Goal: Task Accomplishment & Management: Manage account settings

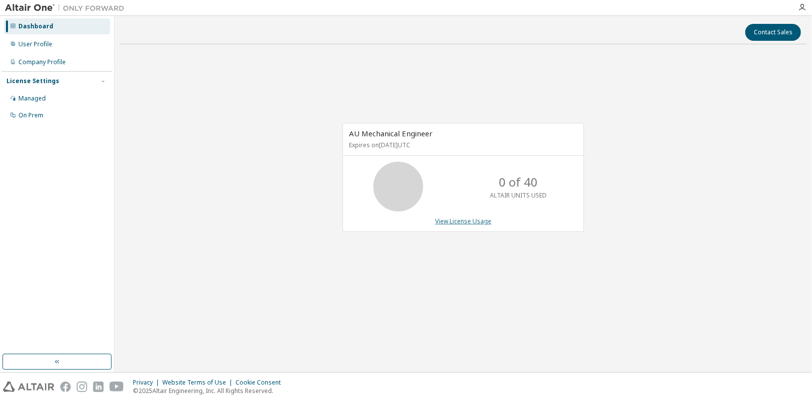
click at [452, 223] on link "View License Usage" at bounding box center [463, 221] width 56 height 8
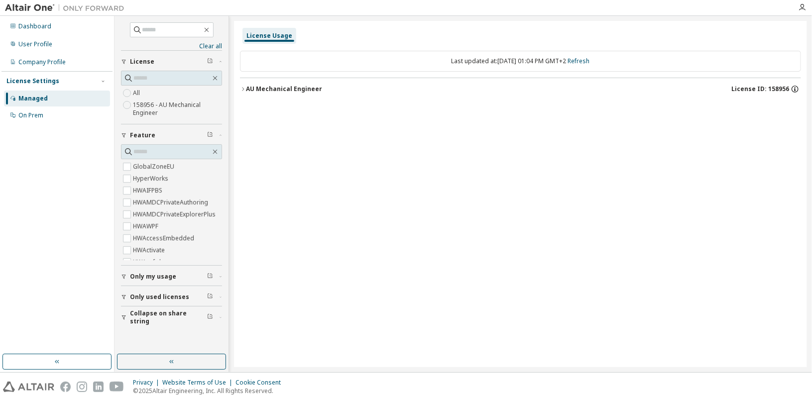
click at [795, 89] on icon "button" at bounding box center [794, 90] width 1 height 2
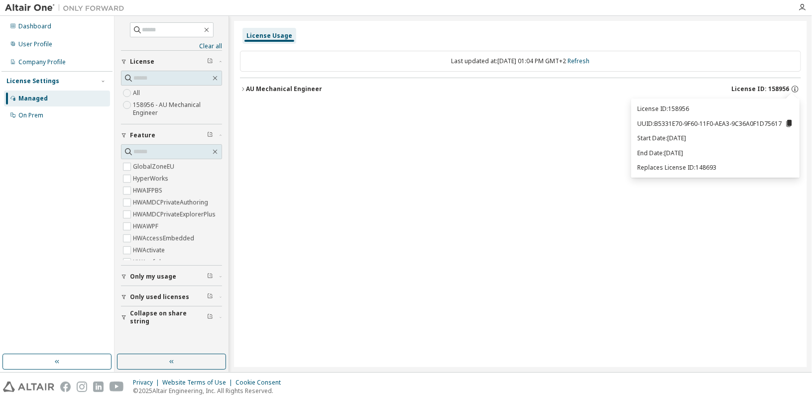
click at [245, 88] on icon "button" at bounding box center [243, 89] width 6 height 6
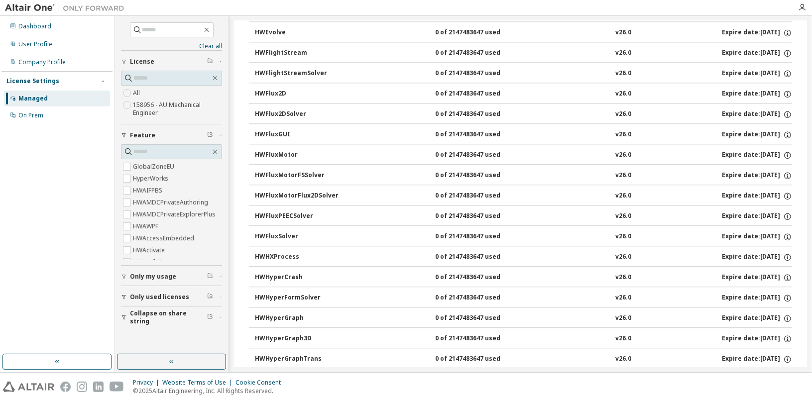
scroll to position [1394, 0]
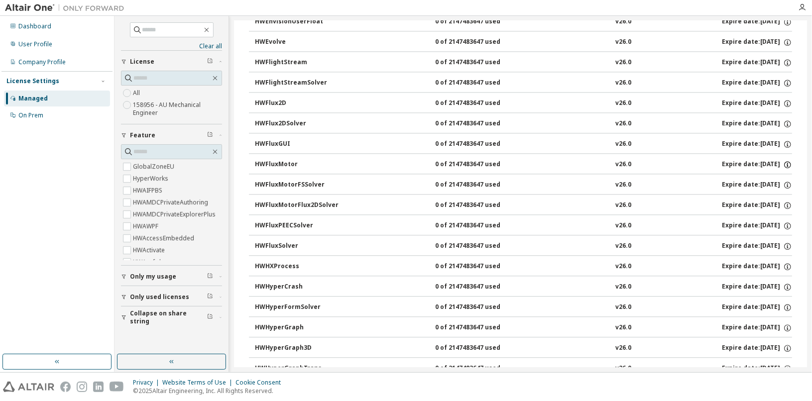
click at [783, 160] on icon "button" at bounding box center [787, 164] width 9 height 9
click at [264, 99] on div "HWFlux2D" at bounding box center [300, 103] width 90 height 9
click at [272, 99] on div "HWFlux2D" at bounding box center [300, 103] width 90 height 9
click at [271, 160] on div "HWFluxMotor" at bounding box center [300, 164] width 90 height 9
click at [272, 160] on div "HWFluxMotor" at bounding box center [300, 164] width 90 height 9
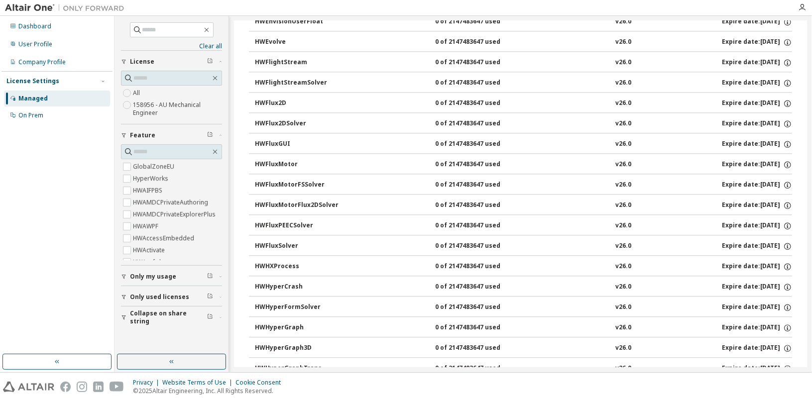
click at [743, 160] on div "Expire date: 2026-08-01" at bounding box center [757, 164] width 70 height 9
click at [615, 160] on div "v26.0" at bounding box center [623, 164] width 16 height 9
click at [469, 160] on div "0 of 2147483647 used" at bounding box center [480, 164] width 90 height 9
click at [34, 118] on div "On Prem" at bounding box center [30, 115] width 25 height 8
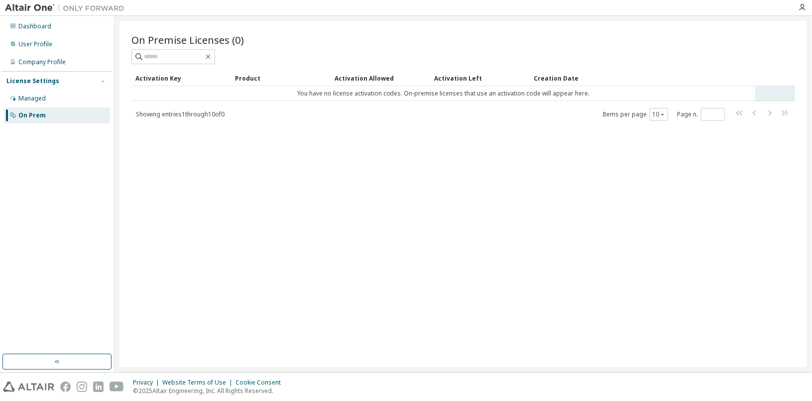
click at [773, 95] on tr "You have no license activation codes. On-premise licenses that use an activatio…" at bounding box center [463, 93] width 664 height 15
click at [623, 93] on td "You have no license activation codes. On-premise licenses that use an activatio…" at bounding box center [443, 93] width 624 height 15
click at [44, 103] on div "Managed" at bounding box center [57, 99] width 106 height 16
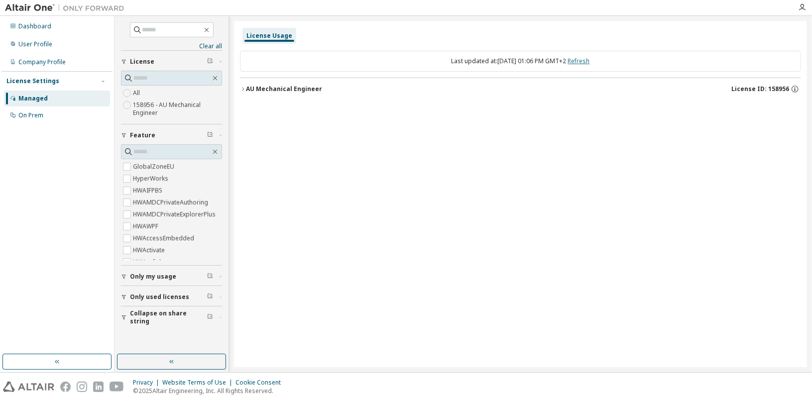
click at [590, 62] on link "Refresh" at bounding box center [579, 61] width 22 height 8
click at [243, 89] on icon "button" at bounding box center [243, 89] width 6 height 6
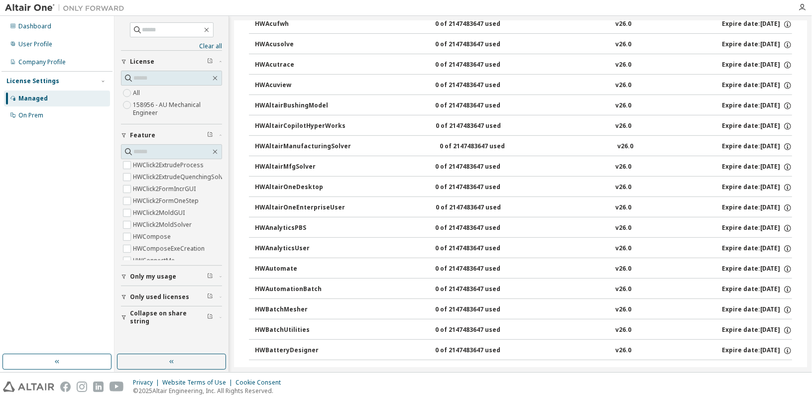
scroll to position [348, 0]
click at [34, 33] on div "Dashboard" at bounding box center [57, 26] width 106 height 16
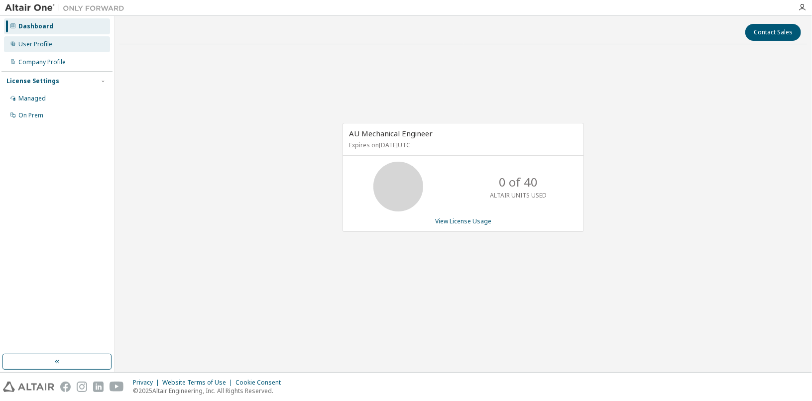
click at [37, 44] on div "User Profile" at bounding box center [35, 44] width 34 height 8
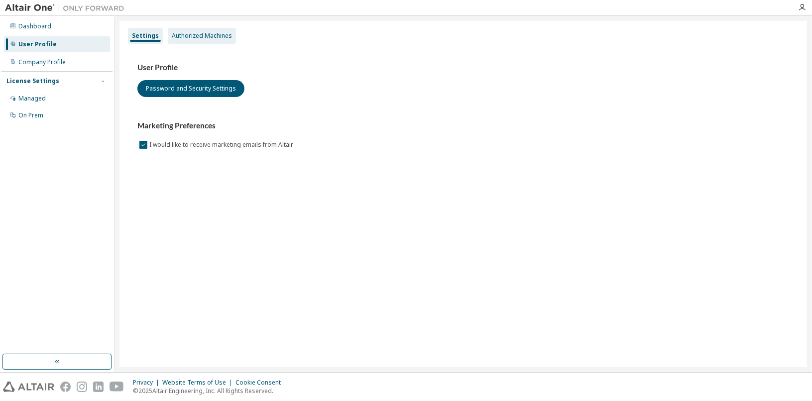
click at [204, 39] on div "Authorized Machines" at bounding box center [202, 36] width 60 height 8
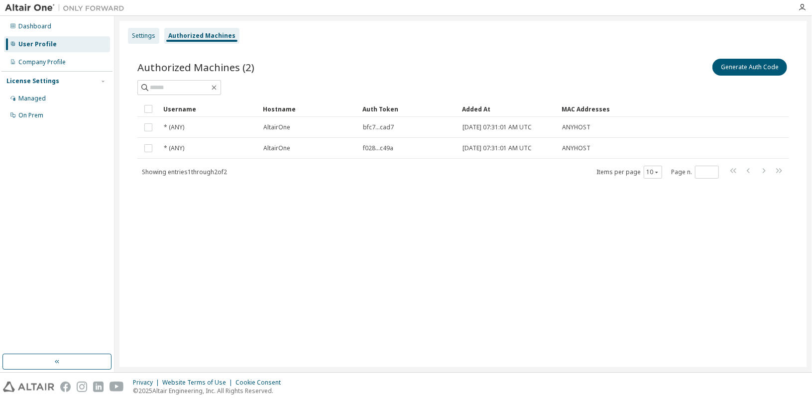
click at [145, 38] on div "Settings" at bounding box center [143, 36] width 23 height 8
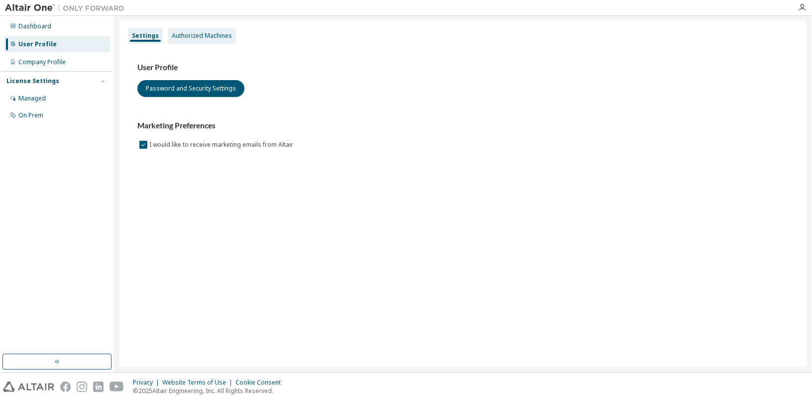
click at [194, 36] on div "Authorized Machines" at bounding box center [202, 36] width 60 height 8
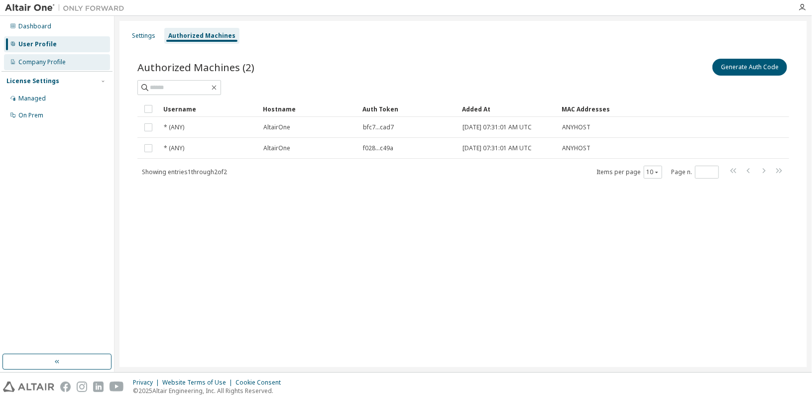
click at [49, 65] on div "Company Profile" at bounding box center [41, 62] width 47 height 8
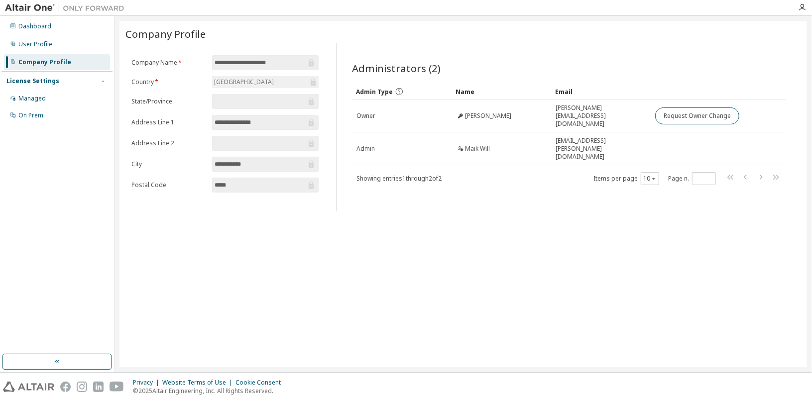
click at [260, 164] on input "**********" at bounding box center [261, 164] width 92 height 10
click at [235, 185] on input "*****" at bounding box center [261, 185] width 92 height 10
click at [272, 122] on input "**********" at bounding box center [261, 122] width 92 height 10
click at [260, 84] on div "Germany" at bounding box center [265, 82] width 107 height 12
click at [41, 82] on div "License Settings" at bounding box center [32, 81] width 53 height 8
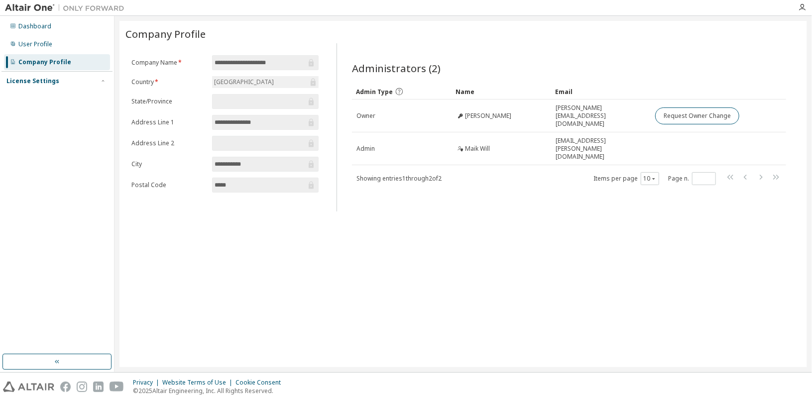
click at [41, 82] on div "License Settings" at bounding box center [32, 81] width 53 height 8
click at [35, 44] on div "User Profile" at bounding box center [35, 44] width 34 height 8
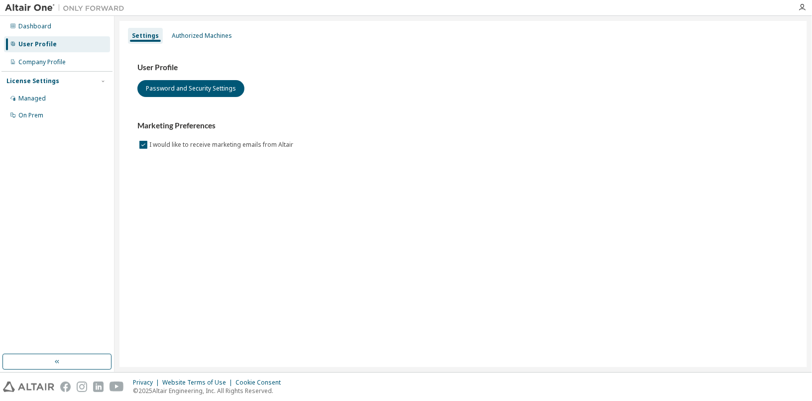
click at [448, 104] on div "User Profile Password and Security Settings Marketing Preferences I would like …" at bounding box center [463, 107] width 652 height 88
click at [203, 40] on div "Authorized Machines" at bounding box center [202, 36] width 68 height 16
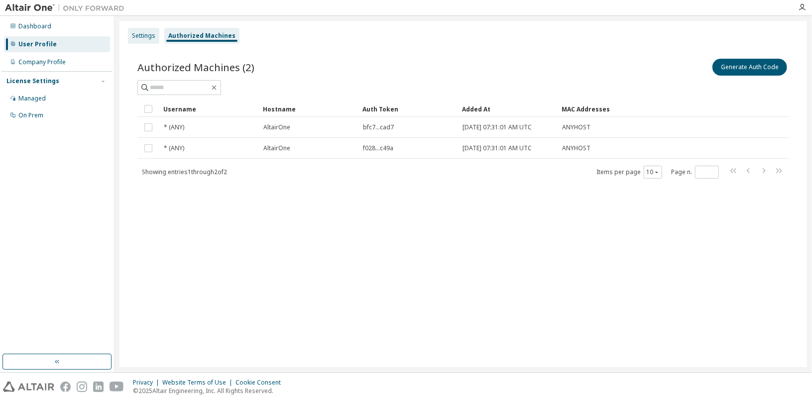
click at [149, 39] on div "Settings" at bounding box center [143, 36] width 23 height 8
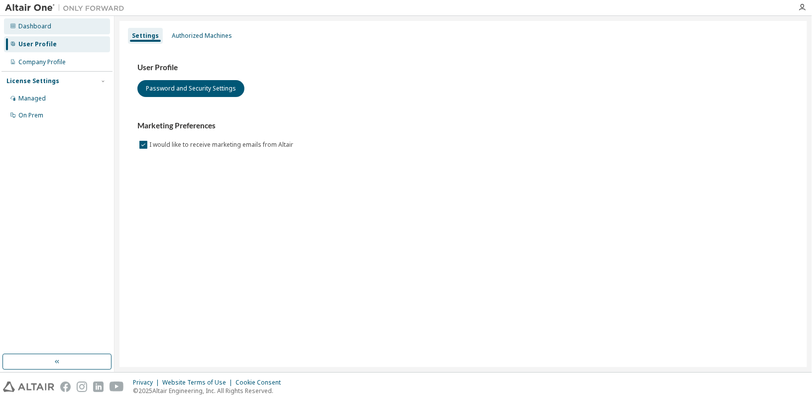
click at [26, 28] on div "Dashboard" at bounding box center [34, 26] width 33 height 8
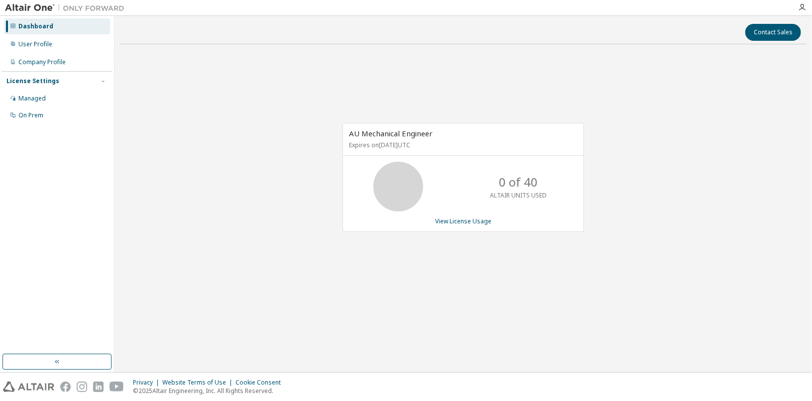
drag, startPoint x: 376, startPoint y: 144, endPoint x: 475, endPoint y: 151, distance: 98.8
click at [475, 151] on div "AU Mechanical Engineer Expires on August 1, 2026 UTC" at bounding box center [463, 139] width 240 height 32
drag, startPoint x: 702, startPoint y: 241, endPoint x: 679, endPoint y: 236, distance: 23.4
click at [701, 241] on div "AU Mechanical Engineer Expires on August 1, 2026 UTC 0 of 40 ALTAIR UNITS USED …" at bounding box center [462, 182] width 687 height 261
drag, startPoint x: 369, startPoint y: 144, endPoint x: 467, endPoint y: 149, distance: 97.7
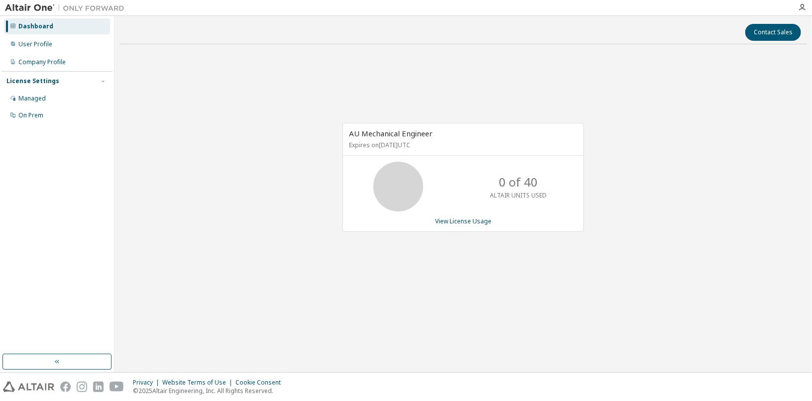
click at [467, 149] on div "AU Mechanical Engineer Expires on August 1, 2026 UTC" at bounding box center [463, 139] width 240 height 32
click at [657, 207] on div "AU Mechanical Engineer Expires on August 1, 2026 UTC 0 of 40 ALTAIR UNITS USED …" at bounding box center [462, 182] width 687 height 261
click at [774, 38] on button "Contact Sales" at bounding box center [773, 32] width 56 height 17
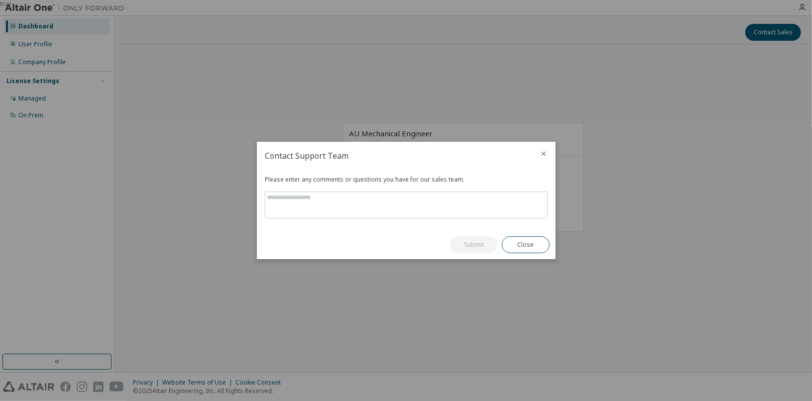
click at [543, 153] on icon "close" at bounding box center [544, 154] width 8 height 8
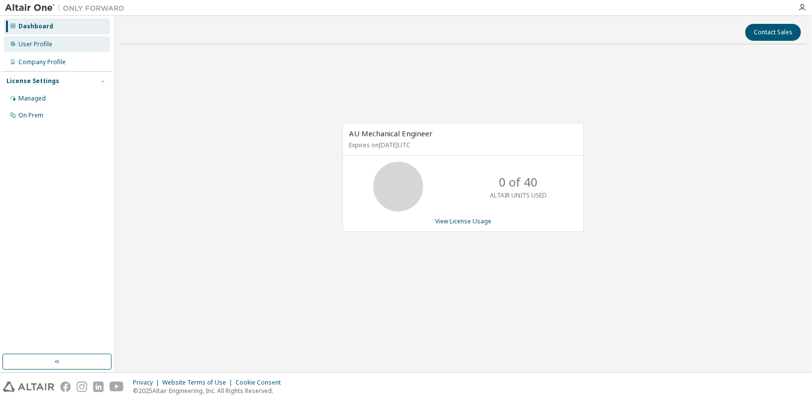
click at [28, 47] on div "User Profile" at bounding box center [35, 44] width 34 height 8
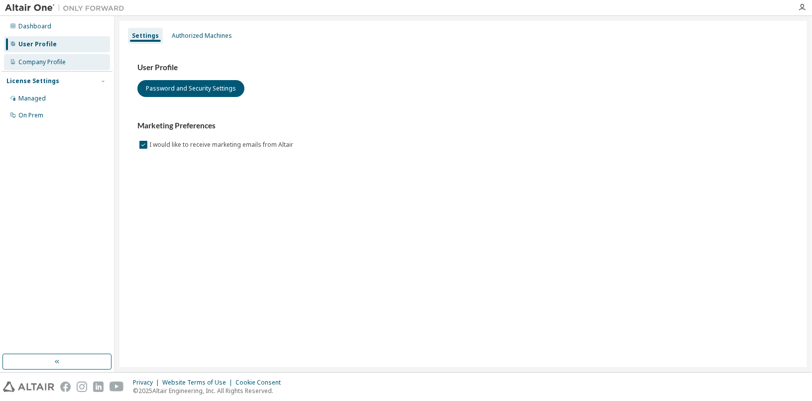
click at [35, 60] on div "Company Profile" at bounding box center [41, 62] width 47 height 8
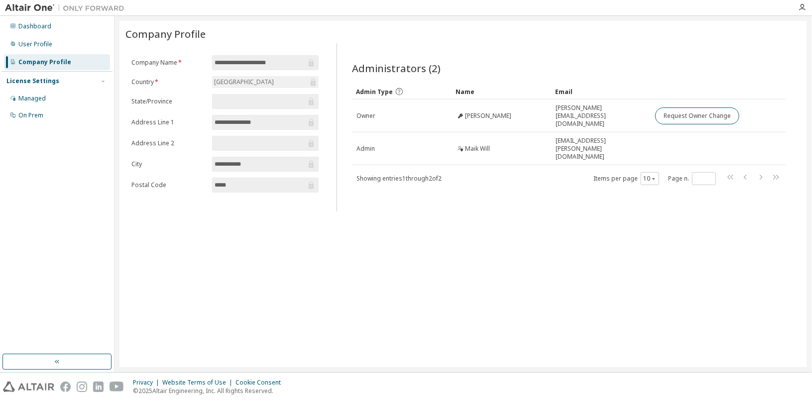
click at [189, 250] on div "**********" at bounding box center [462, 194] width 687 height 346
click at [47, 42] on div "User Profile" at bounding box center [35, 44] width 34 height 8
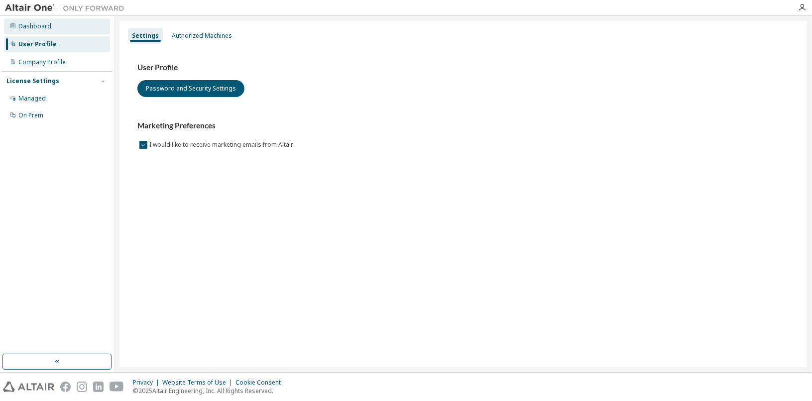
click at [44, 29] on div "Dashboard" at bounding box center [34, 26] width 33 height 8
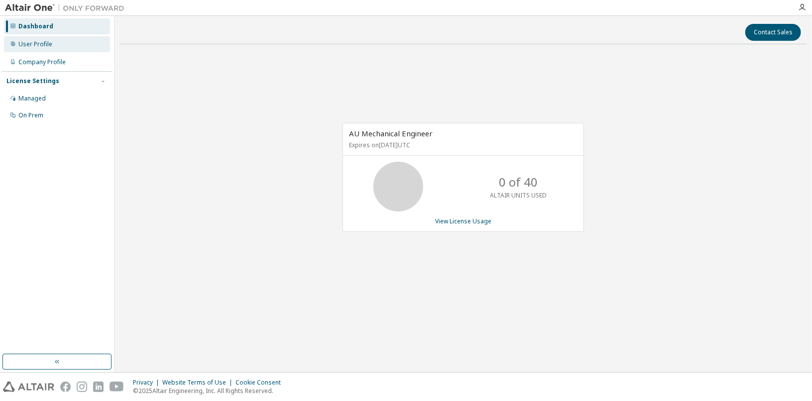
click at [36, 43] on div "User Profile" at bounding box center [35, 44] width 34 height 8
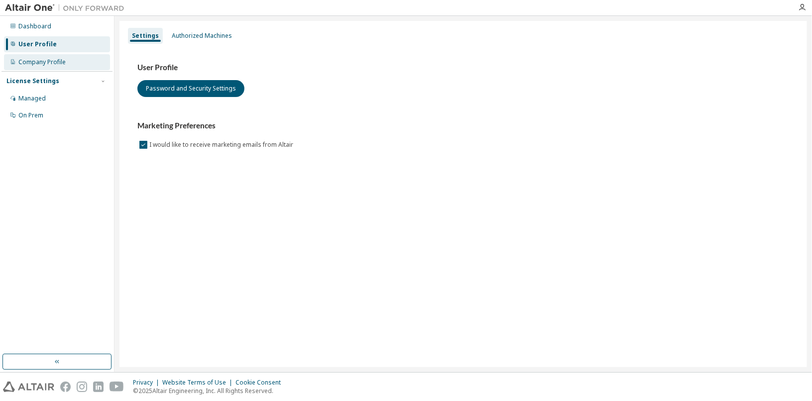
click at [38, 62] on div "Company Profile" at bounding box center [41, 62] width 47 height 8
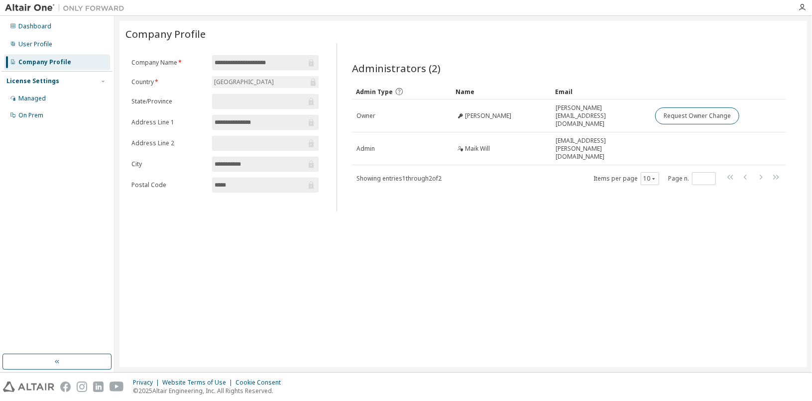
click at [237, 104] on input "text" at bounding box center [261, 102] width 92 height 10
click at [223, 139] on input "text" at bounding box center [261, 143] width 92 height 10
click at [46, 93] on div "Managed" at bounding box center [57, 99] width 106 height 16
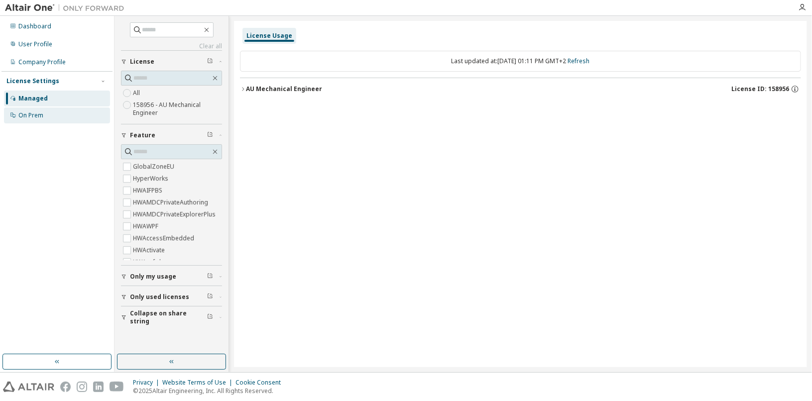
click at [45, 119] on div "On Prem" at bounding box center [57, 116] width 106 height 16
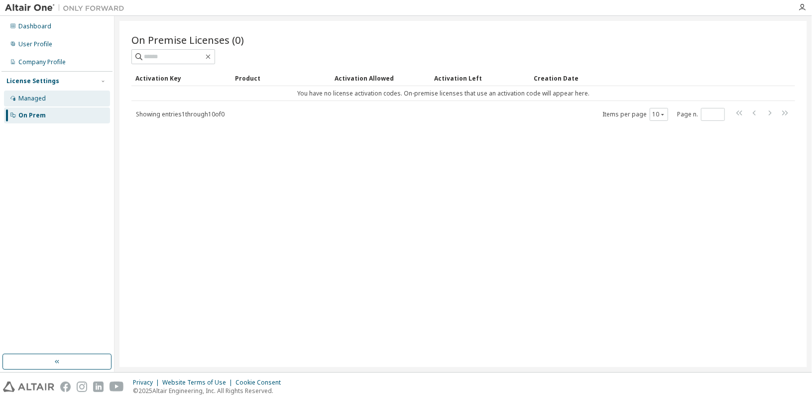
click at [52, 102] on div "Managed" at bounding box center [57, 99] width 106 height 16
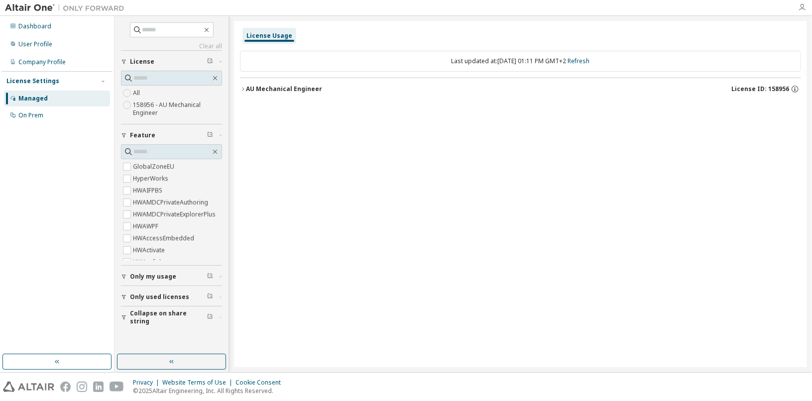
click at [799, 10] on icon "button" at bounding box center [802, 7] width 8 height 8
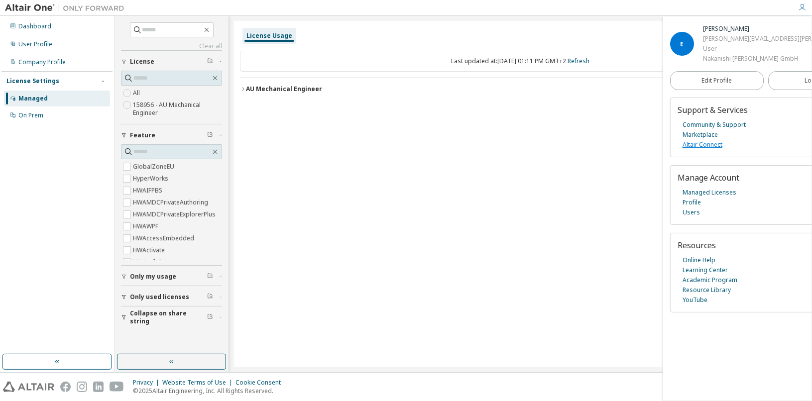
click at [704, 150] on link "Altair Connect" at bounding box center [702, 145] width 40 height 10
click at [691, 218] on link "Users" at bounding box center [690, 213] width 17 height 10
click at [692, 198] on link "Managed Licenses" at bounding box center [709, 193] width 54 height 10
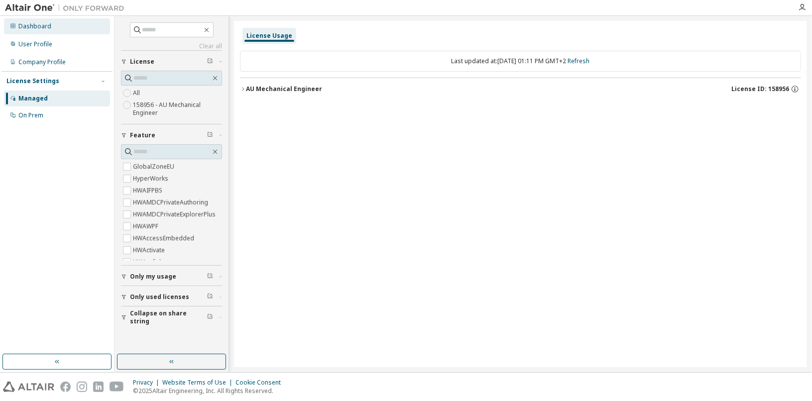
click at [33, 27] on div "Dashboard" at bounding box center [34, 26] width 33 height 8
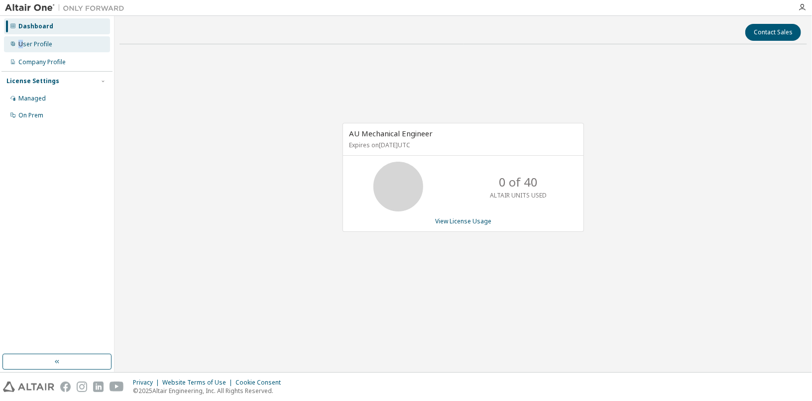
click at [20, 43] on div "User Profile" at bounding box center [35, 44] width 34 height 8
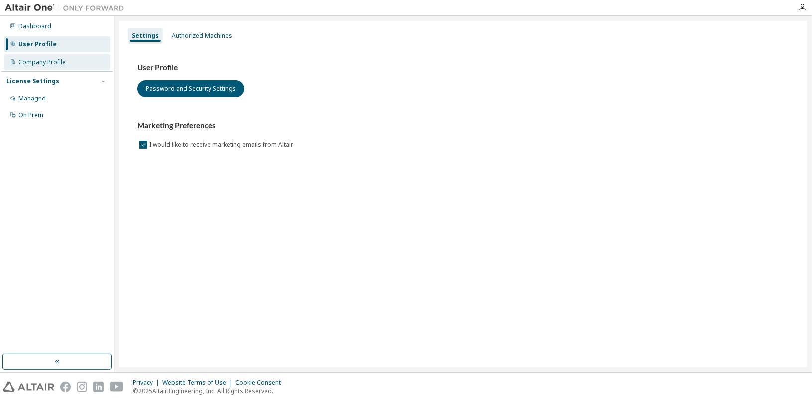
drag, startPoint x: 20, startPoint y: 43, endPoint x: 15, endPoint y: 65, distance: 22.6
click at [15, 65] on div at bounding box center [13, 62] width 6 height 8
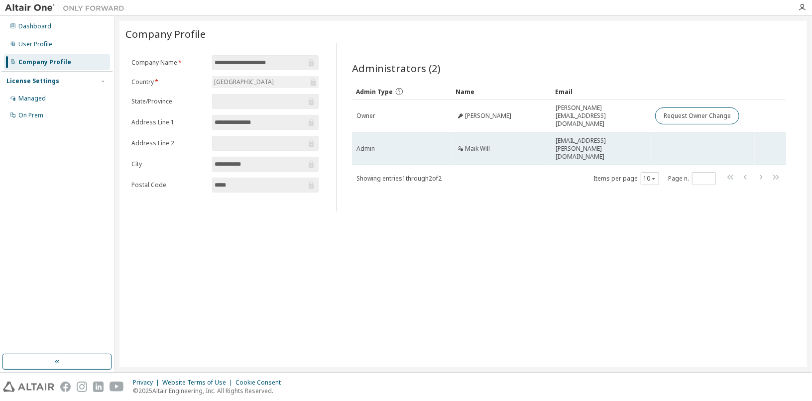
click at [676, 136] on td at bounding box center [703, 148] width 104 height 33
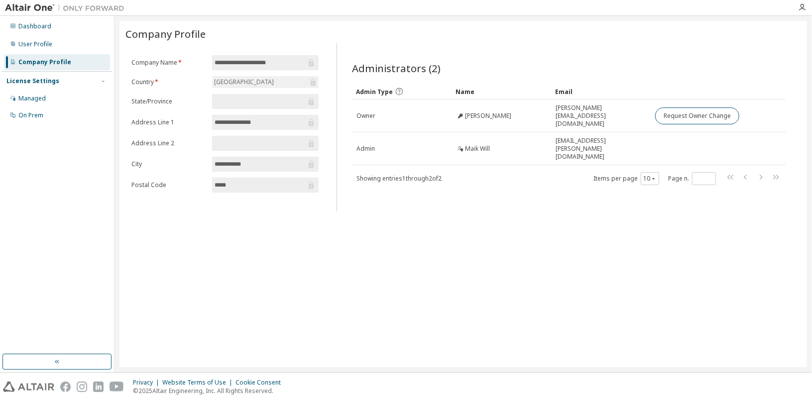
click at [523, 224] on div "**********" at bounding box center [462, 194] width 687 height 346
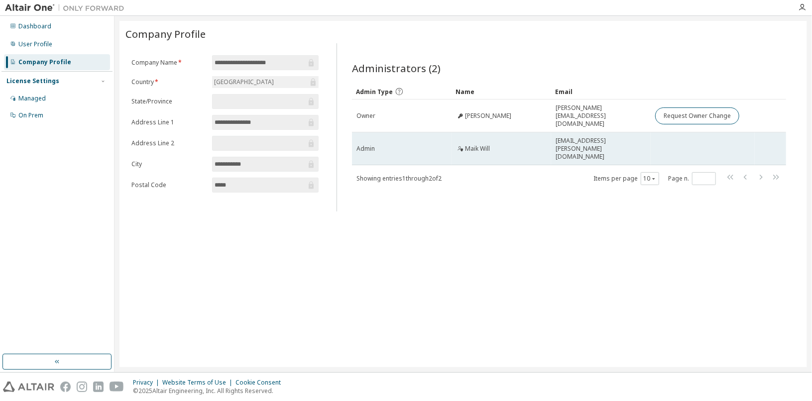
click at [459, 146] on icon at bounding box center [460, 149] width 6 height 6
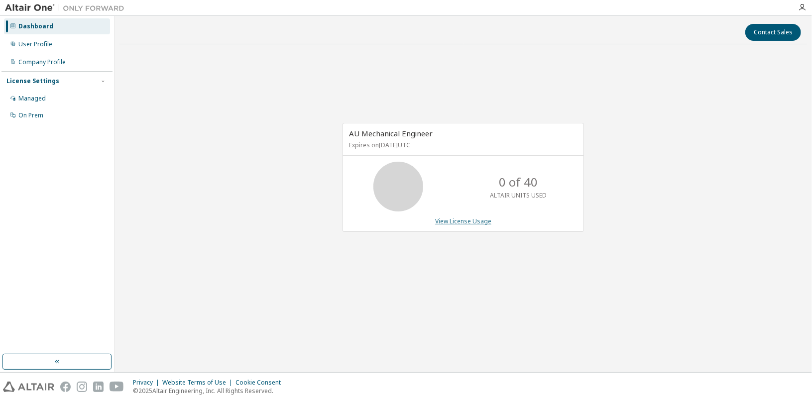
click at [472, 222] on link "View License Usage" at bounding box center [463, 221] width 56 height 8
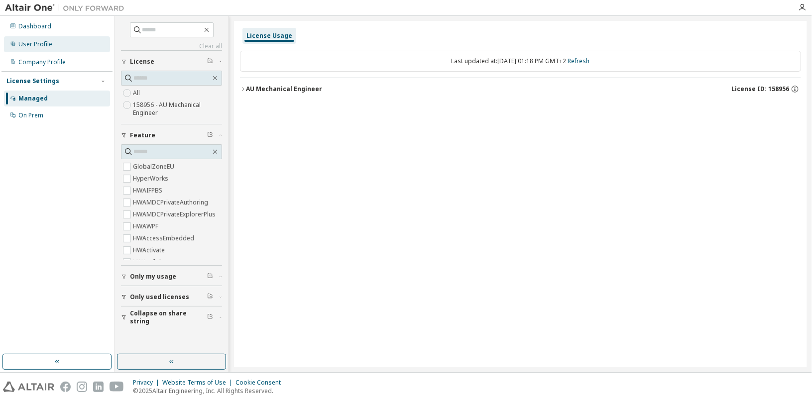
click at [50, 43] on div "User Profile" at bounding box center [35, 44] width 34 height 8
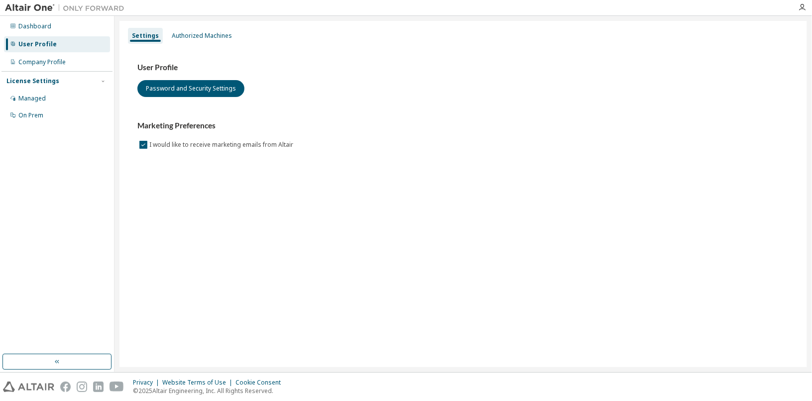
click at [193, 45] on div "User Profile Password and Security Settings Marketing Preferences I would like …" at bounding box center [462, 113] width 675 height 136
click at [196, 38] on div "Authorized Machines" at bounding box center [202, 36] width 60 height 8
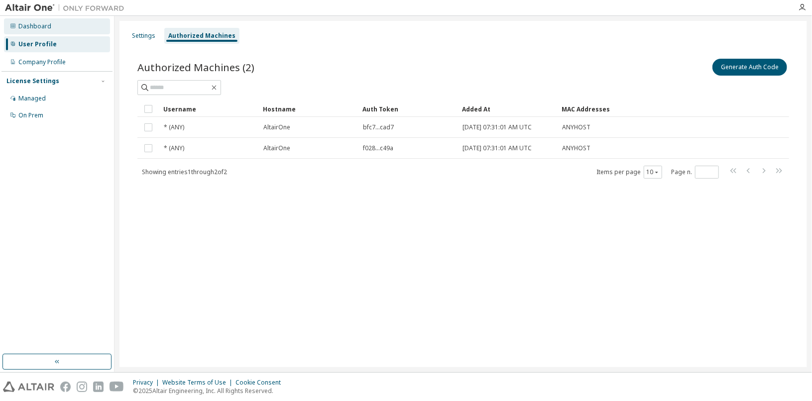
click at [30, 30] on div "Dashboard" at bounding box center [34, 26] width 33 height 8
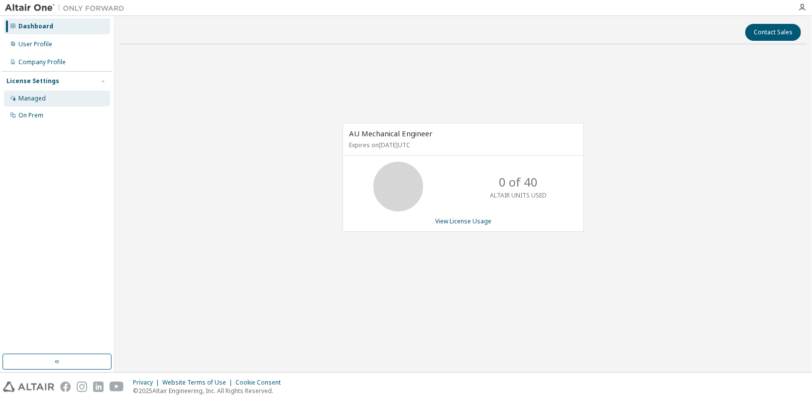
click at [31, 101] on div "Managed" at bounding box center [31, 99] width 27 height 8
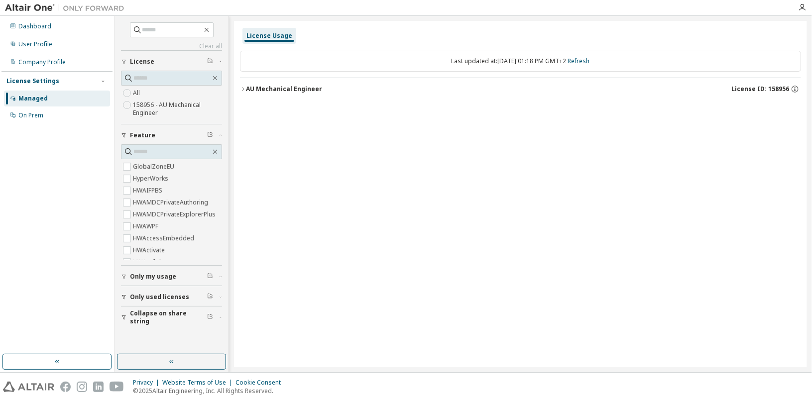
click at [24, 10] on img at bounding box center [67, 8] width 124 height 10
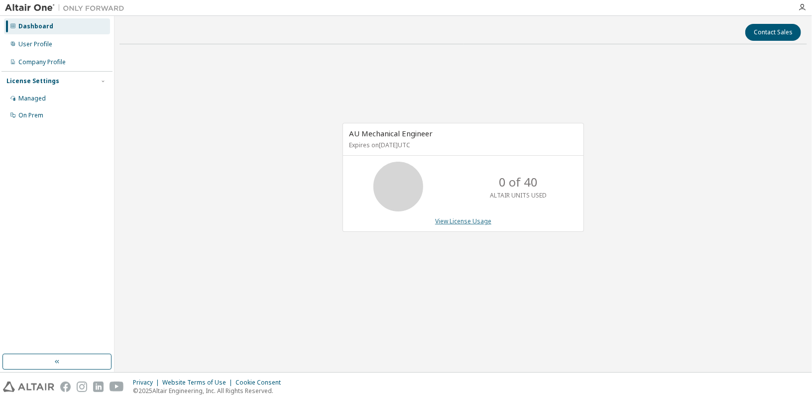
click at [463, 222] on link "View License Usage" at bounding box center [463, 221] width 56 height 8
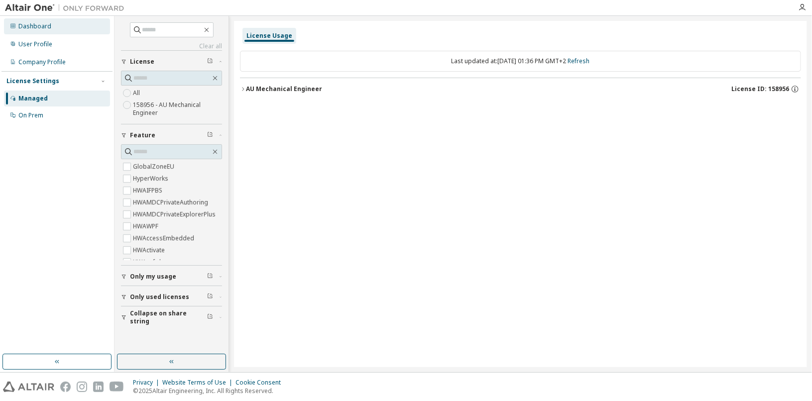
click at [45, 24] on div "Dashboard" at bounding box center [34, 26] width 33 height 8
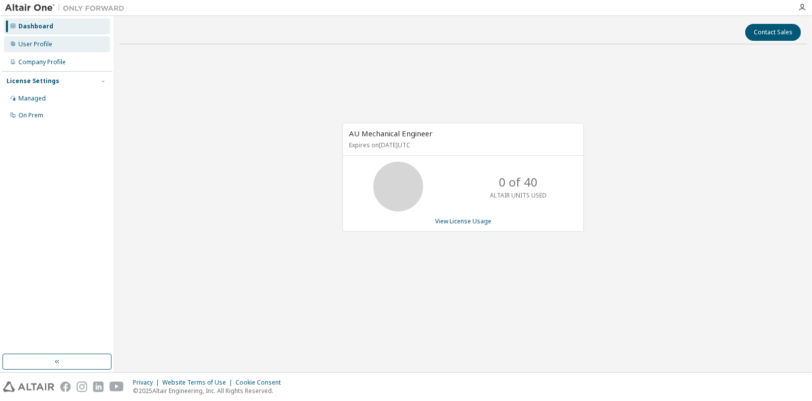
click at [52, 51] on div "User Profile" at bounding box center [57, 44] width 106 height 16
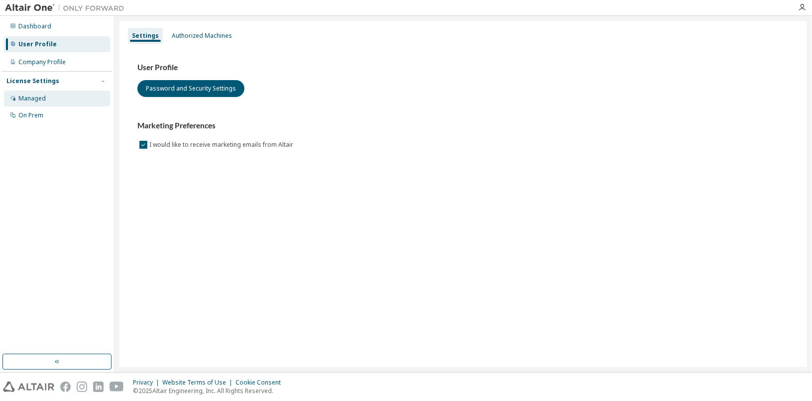
click at [45, 97] on div "Managed" at bounding box center [57, 99] width 106 height 16
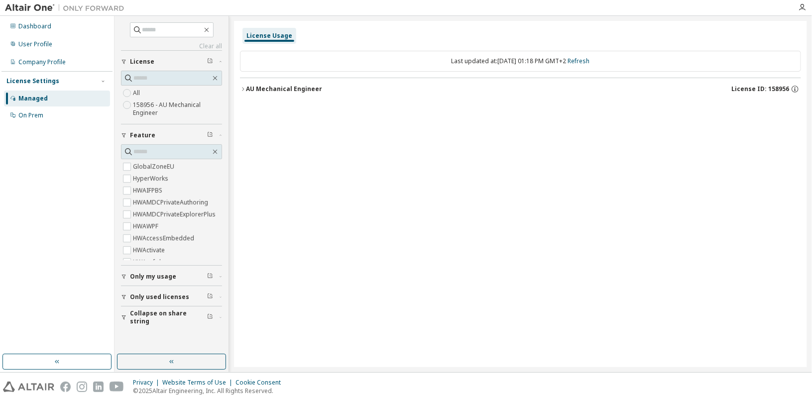
click at [175, 299] on button "Only used licenses" at bounding box center [171, 297] width 101 height 22
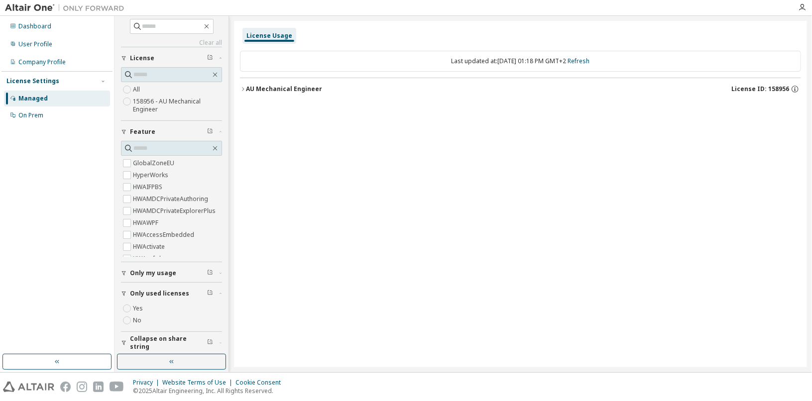
scroll to position [5, 0]
click at [147, 273] on span "Only my usage" at bounding box center [153, 272] width 46 height 8
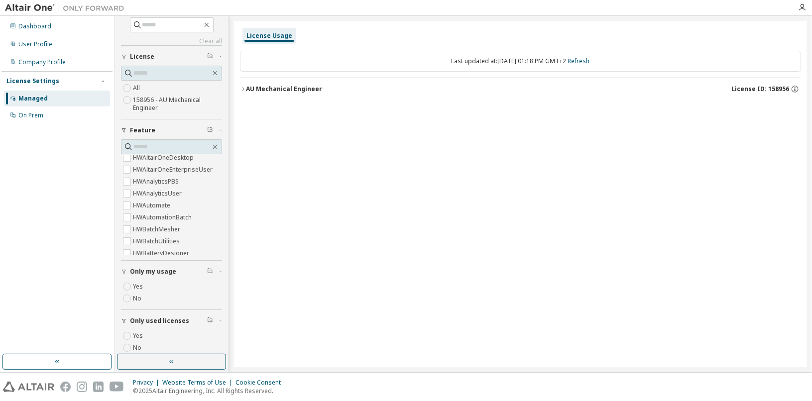
scroll to position [199, 0]
click at [213, 74] on icon "button" at bounding box center [215, 73] width 4 height 4
click at [211, 71] on icon "button" at bounding box center [215, 73] width 8 height 8
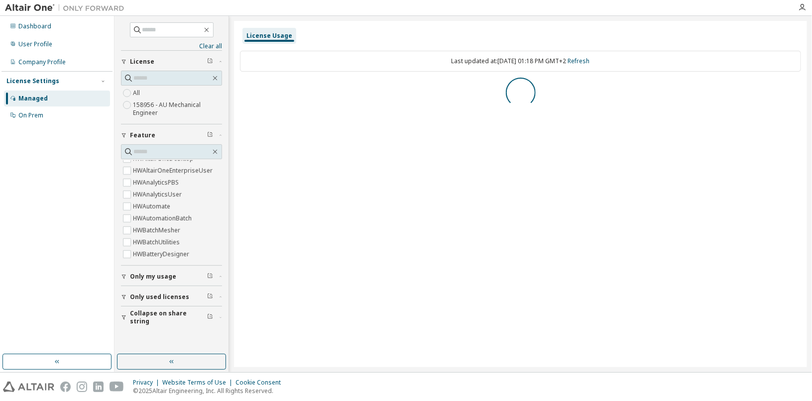
scroll to position [0, 0]
click at [243, 89] on icon "button" at bounding box center [243, 89] width 6 height 6
click at [243, 90] on icon "button" at bounding box center [243, 89] width 6 height 6
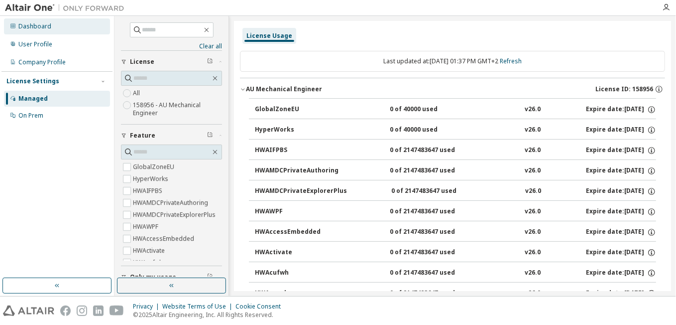
click at [33, 30] on div "Dashboard" at bounding box center [57, 26] width 106 height 16
